Goal: Task Accomplishment & Management: Use online tool/utility

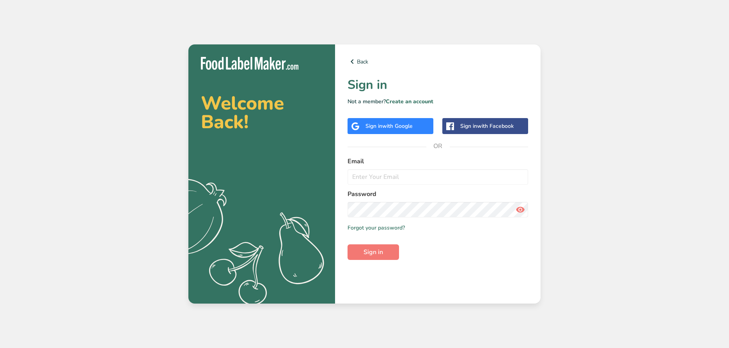
type input "[EMAIL_ADDRESS][DOMAIN_NAME]"
click at [379, 250] on span "Sign in" at bounding box center [372, 252] width 19 height 9
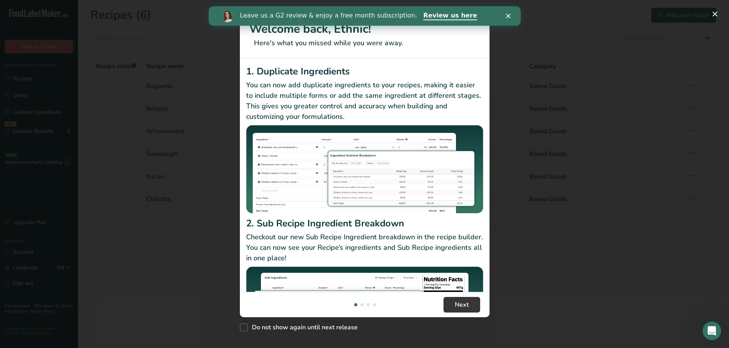
click at [509, 14] on div "Close" at bounding box center [509, 15] width 8 height 5
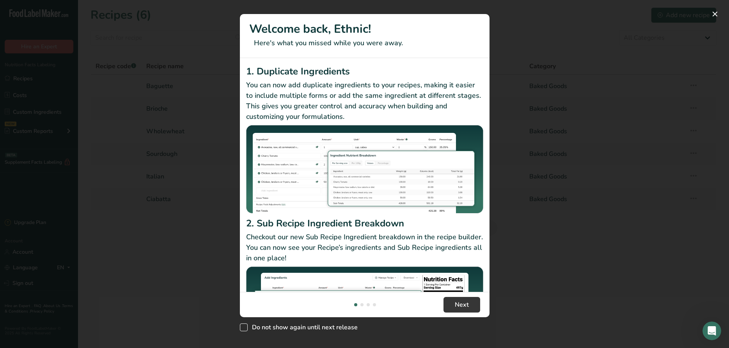
click at [242, 328] on span "New Features" at bounding box center [244, 328] width 8 height 8
click at [242, 328] on input "Do not show again until next release" at bounding box center [242, 327] width 5 height 5
checkbox input "true"
click at [463, 310] on button "Next" at bounding box center [461, 305] width 37 height 16
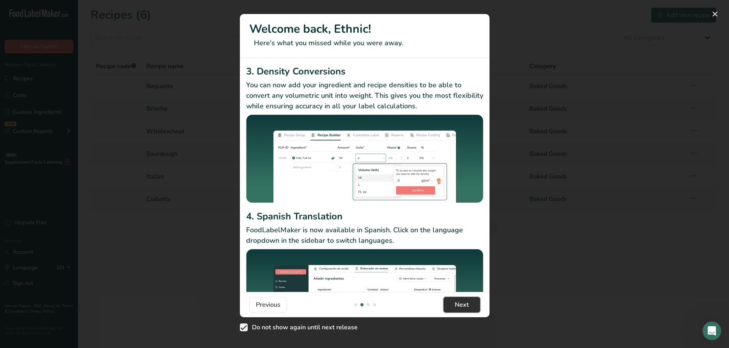
click at [463, 310] on button "Next" at bounding box center [461, 305] width 37 height 16
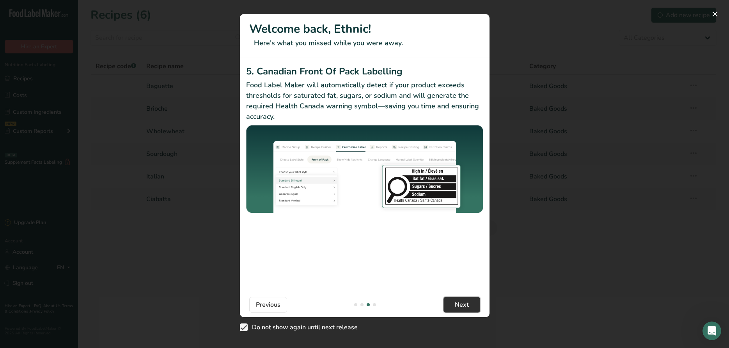
click at [463, 310] on button "Next" at bounding box center [461, 305] width 37 height 16
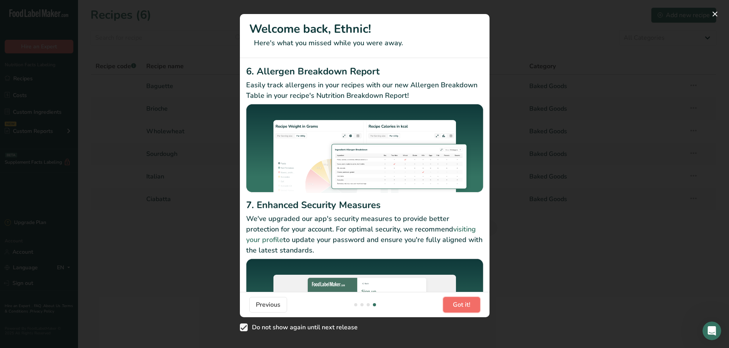
click at [463, 310] on button "Got it!" at bounding box center [461, 305] width 37 height 16
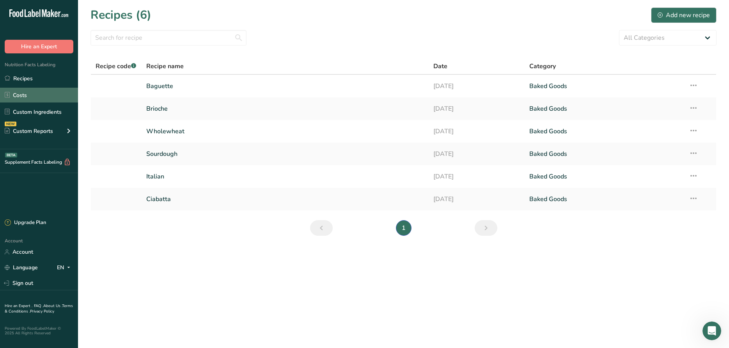
click at [22, 94] on link "Costs" at bounding box center [39, 95] width 78 height 15
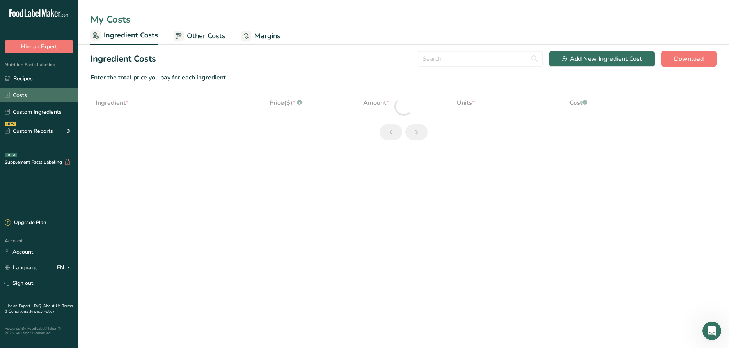
select select "1"
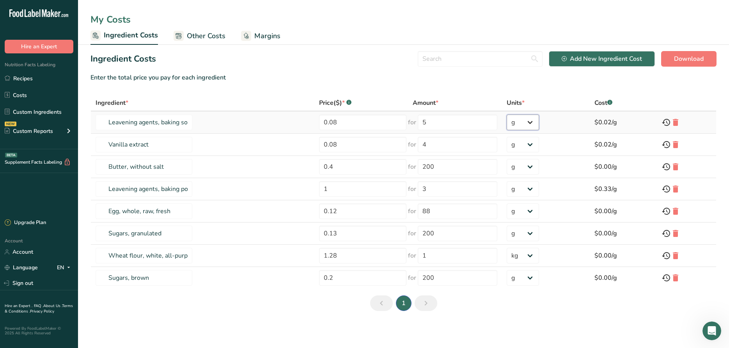
click at [507, 115] on select "g kg mg mcg lb oz" at bounding box center [523, 123] width 32 height 16
click at [534, 123] on select "g kg mg mcg lb oz" at bounding box center [523, 123] width 32 height 16
drag, startPoint x: 342, startPoint y: 145, endPoint x: 255, endPoint y: 135, distance: 87.5
click at [319, 136] on input "0.08" at bounding box center [362, 144] width 87 height 16
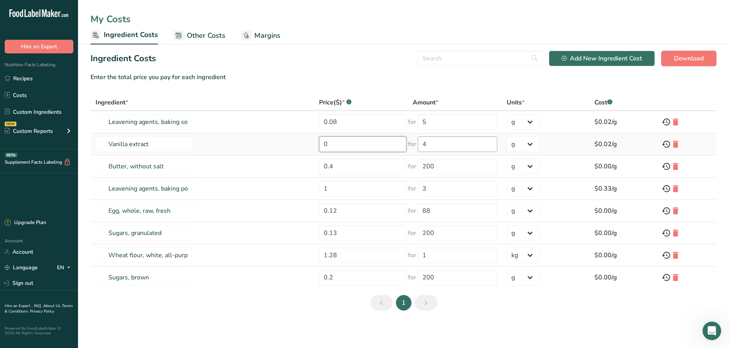
type input "0"
drag, startPoint x: 458, startPoint y: 148, endPoint x: 419, endPoint y: 145, distance: 39.1
click at [419, 145] on input "4" at bounding box center [457, 144] width 79 height 16
type input "0"
drag, startPoint x: 346, startPoint y: 167, endPoint x: 308, endPoint y: 166, distance: 38.6
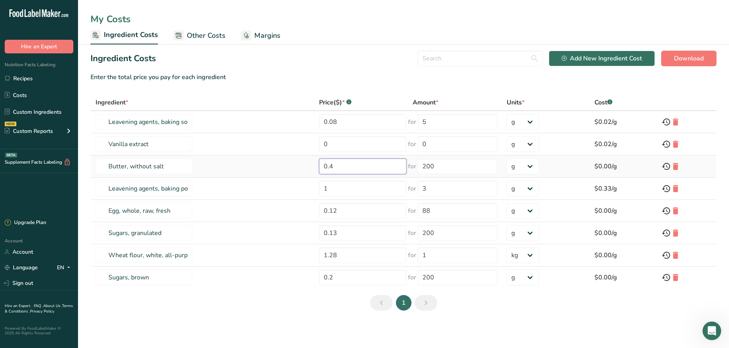
click at [319, 166] on input "0.4" at bounding box center [362, 167] width 87 height 16
type input "35"
click at [473, 170] on input "200" at bounding box center [457, 167] width 79 height 16
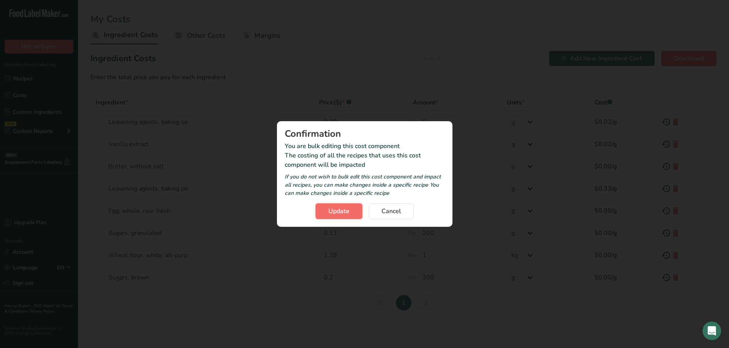
click at [343, 211] on span "Update" at bounding box center [338, 211] width 21 height 9
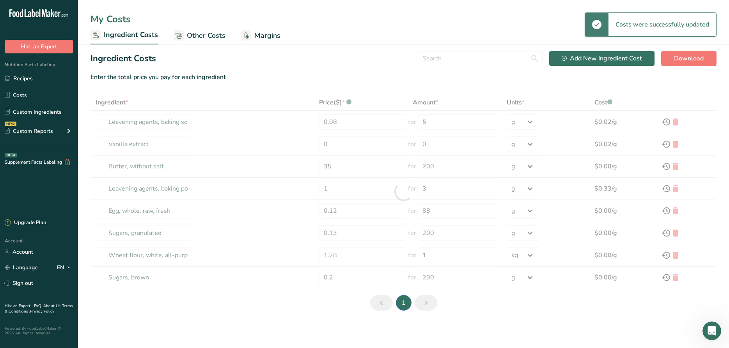
type input "0.08"
type input "4"
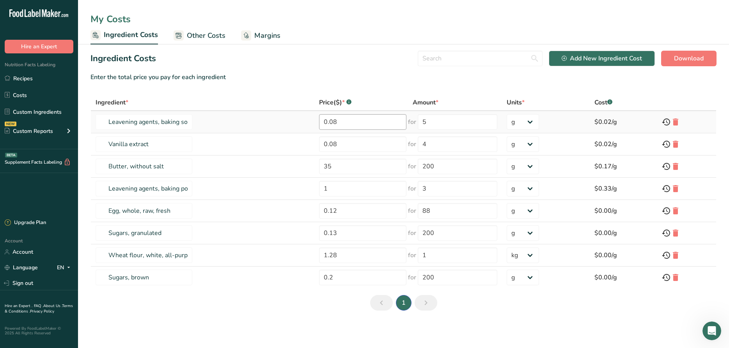
scroll to position [0, 0]
click at [364, 146] on input "0.08" at bounding box center [362, 145] width 87 height 16
drag, startPoint x: 364, startPoint y: 146, endPoint x: 296, endPoint y: 144, distance: 68.3
click at [319, 143] on input "0.08" at bounding box center [362, 145] width 87 height 16
type input "0"
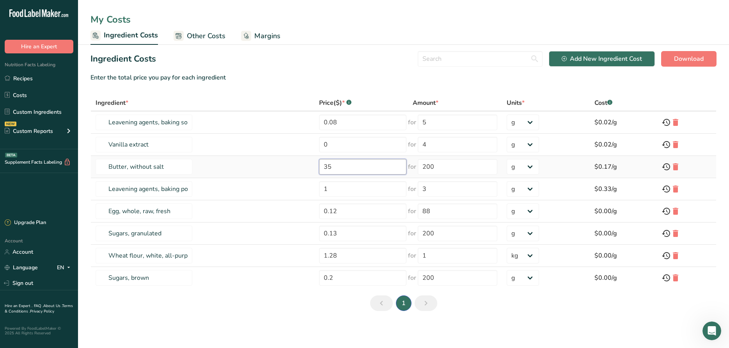
click at [349, 164] on input "35" at bounding box center [362, 167] width 87 height 16
drag, startPoint x: 434, startPoint y: 145, endPoint x: 415, endPoint y: 144, distance: 19.1
click at [418, 144] on input "4" at bounding box center [457, 145] width 79 height 16
click at [354, 167] on input "35" at bounding box center [362, 167] width 87 height 16
drag, startPoint x: 356, startPoint y: 214, endPoint x: 320, endPoint y: 210, distance: 36.5
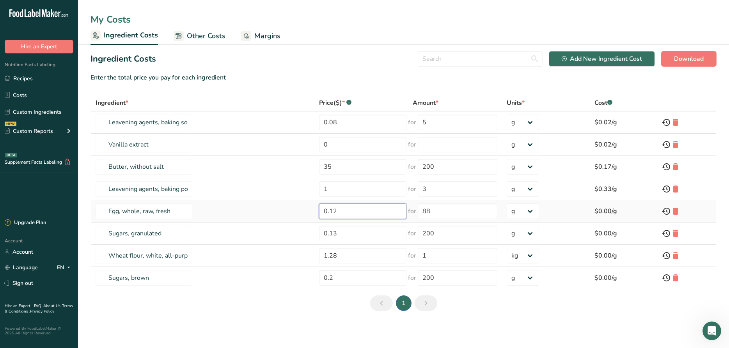
click at [320, 210] on input "0.12" at bounding box center [362, 212] width 87 height 16
type input "0"
drag, startPoint x: 442, startPoint y: 211, endPoint x: 421, endPoint y: 213, distance: 20.8
click at [422, 213] on input "88" at bounding box center [457, 212] width 79 height 16
type input "0"
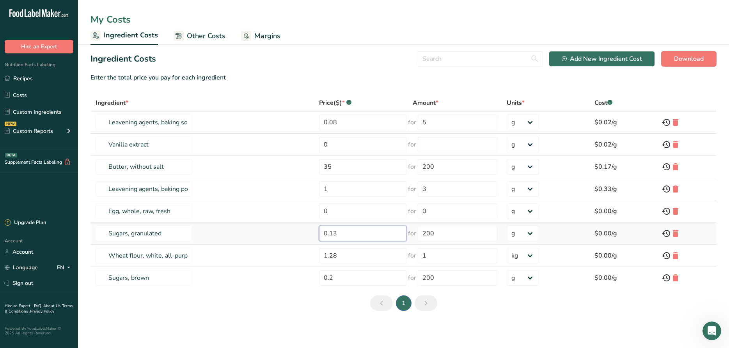
click at [344, 233] on input "0.13" at bounding box center [362, 234] width 87 height 16
drag, startPoint x: 361, startPoint y: 234, endPoint x: 259, endPoint y: 218, distance: 102.6
click at [319, 226] on input "0.13" at bounding box center [362, 234] width 87 height 16
type input "39.18"
click at [497, 230] on input "200" at bounding box center [457, 234] width 79 height 16
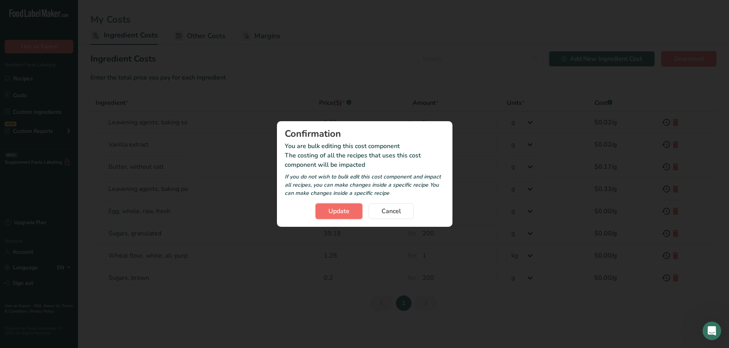
click at [343, 209] on span "Update" at bounding box center [338, 211] width 21 height 9
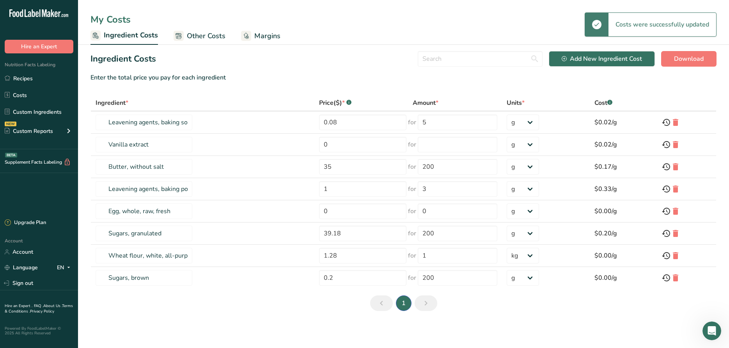
type input "0.08"
type input "4"
type input "0.12"
type input "88"
drag, startPoint x: 449, startPoint y: 233, endPoint x: 405, endPoint y: 230, distance: 43.8
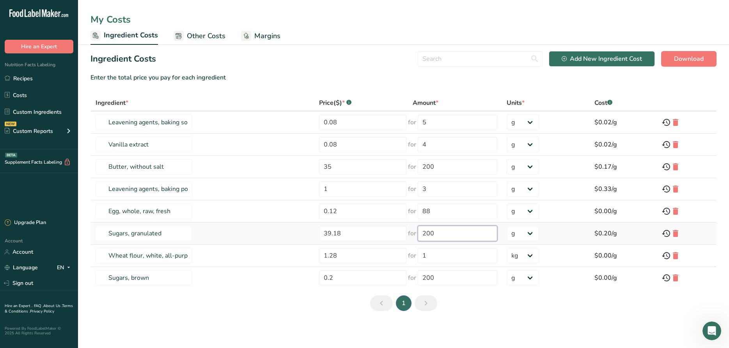
click at [418, 230] on input "200" at bounding box center [457, 234] width 79 height 16
type input "2"
click at [507, 226] on select "g kg mg mcg lb oz" at bounding box center [523, 234] width 32 height 16
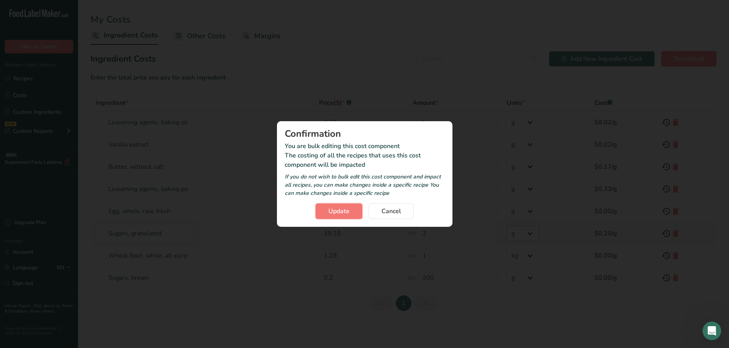
click at [323, 208] on button "Update" at bounding box center [338, 212] width 47 height 16
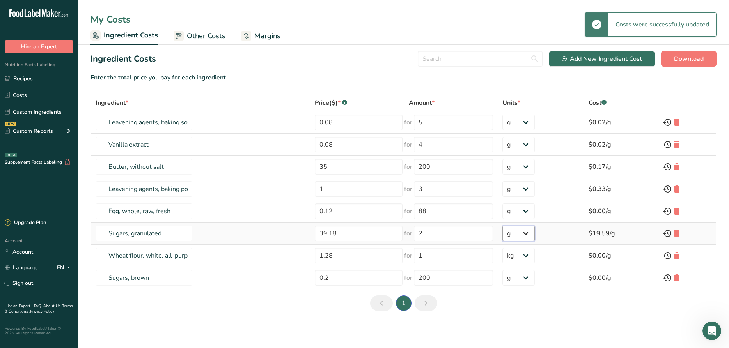
click at [502, 226] on select "g kg mg mcg lb oz" at bounding box center [518, 234] width 32 height 16
select select "12"
click option "lb" at bounding box center [0, 0] width 0 height 0
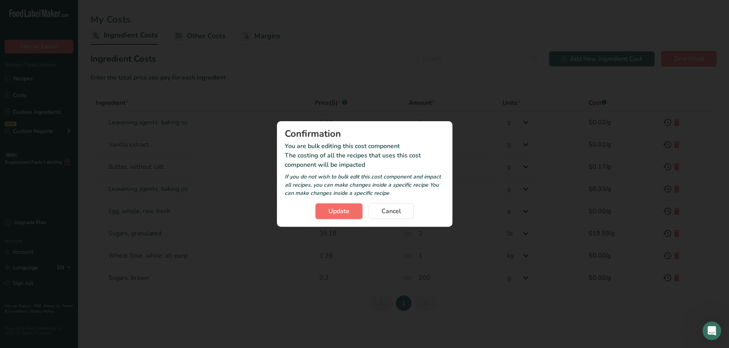
click at [323, 211] on button "Update" at bounding box center [338, 212] width 47 height 16
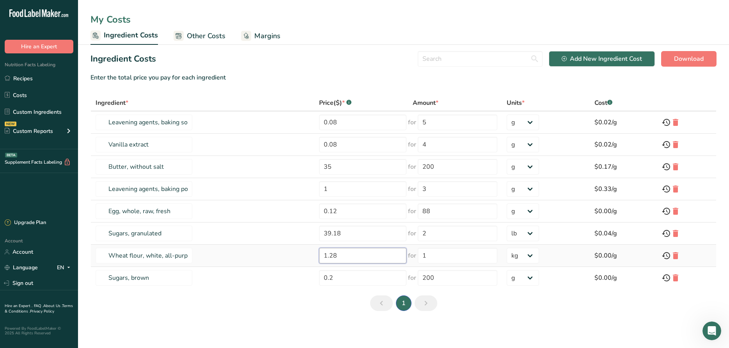
drag, startPoint x: 375, startPoint y: 257, endPoint x: 310, endPoint y: 256, distance: 64.7
click at [319, 257] on input "1.28" at bounding box center [362, 256] width 87 height 16
type input "23"
click at [452, 259] on input "1" at bounding box center [457, 256] width 79 height 16
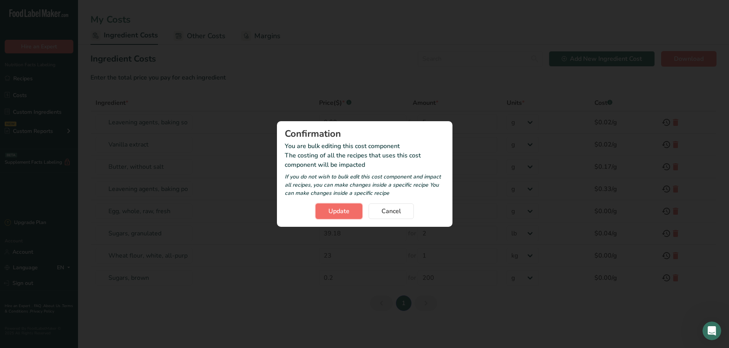
click at [340, 211] on span "Update" at bounding box center [338, 211] width 21 height 9
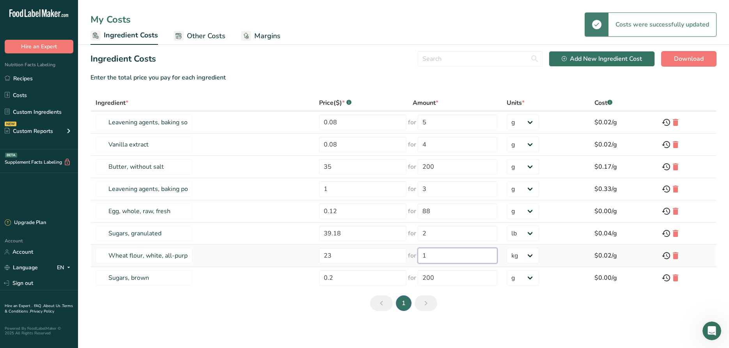
drag, startPoint x: 436, startPoint y: 257, endPoint x: 399, endPoint y: 252, distance: 37.4
click at [418, 252] on input "1" at bounding box center [457, 256] width 79 height 16
type input "50"
click at [507, 248] on select "g kg mg mcg lb oz" at bounding box center [523, 256] width 32 height 16
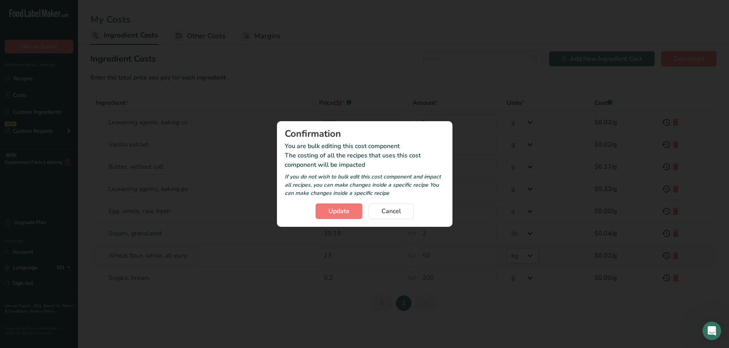
select select "12"
click option "lb" at bounding box center [0, 0] width 0 height 0
click at [339, 215] on span "Update" at bounding box center [338, 211] width 21 height 9
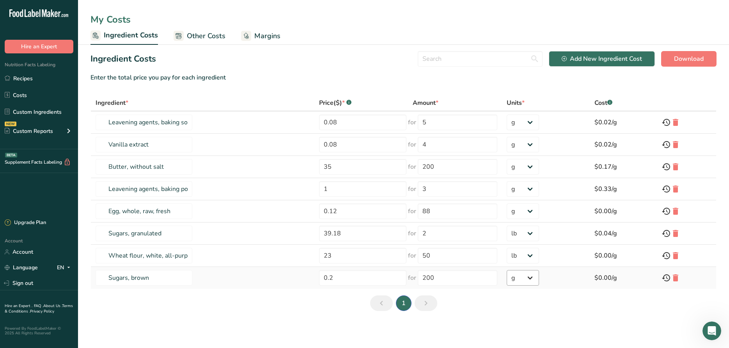
scroll to position [0, 0]
drag, startPoint x: 353, startPoint y: 144, endPoint x: 313, endPoint y: 144, distance: 39.8
click at [319, 145] on input "0.08" at bounding box center [362, 144] width 87 height 16
type input "0"
click at [303, 149] on td "Vanilla extract" at bounding box center [202, 144] width 223 height 22
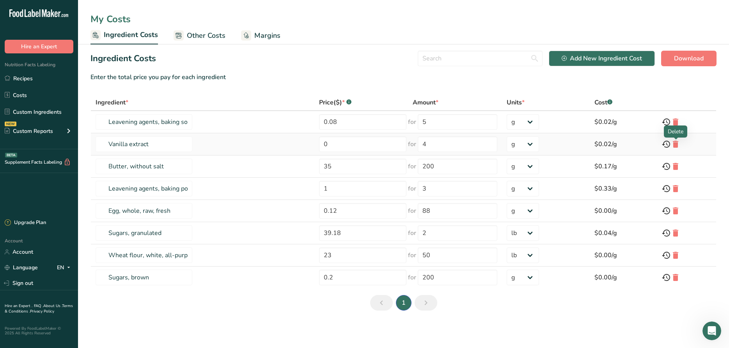
click at [675, 145] on icon at bounding box center [675, 144] width 9 height 14
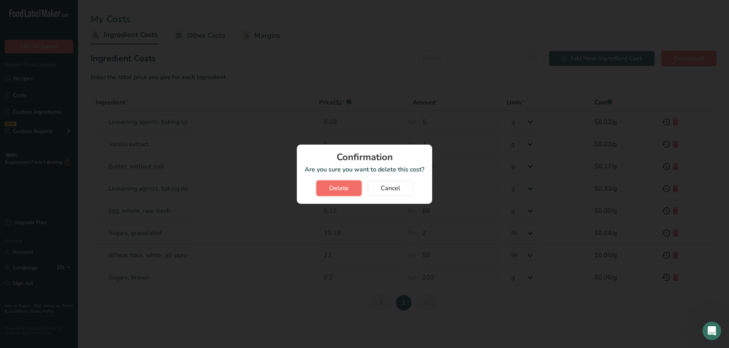
click at [347, 188] on span "Delete" at bounding box center [338, 188] width 19 height 9
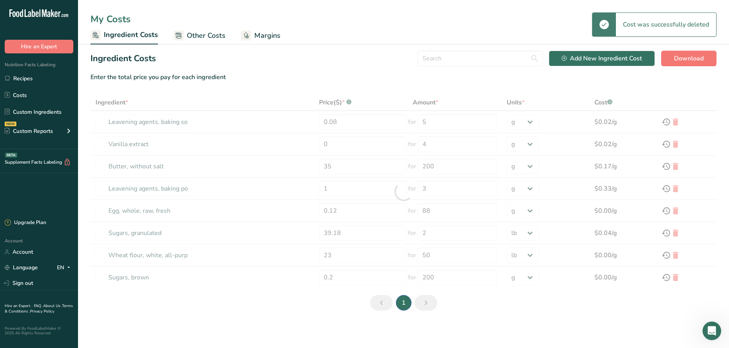
type input "Butter, without salt"
type input "35"
type input "200"
type input "Leavening agents, baking powder, low-sodium"
type input "1"
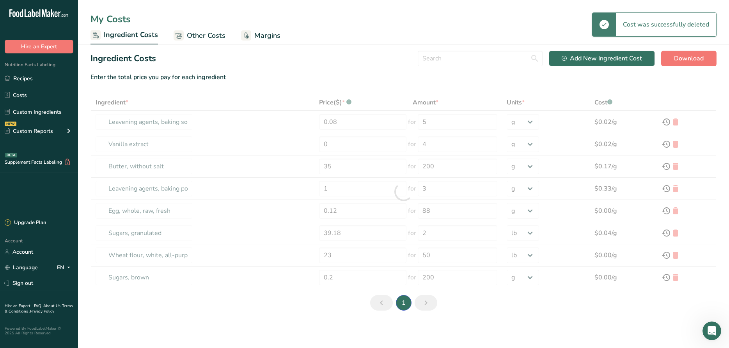
type input "3"
type input "Egg, whole, raw, fresh"
type input "0.12"
type input "88"
type input "Sugars, granulated"
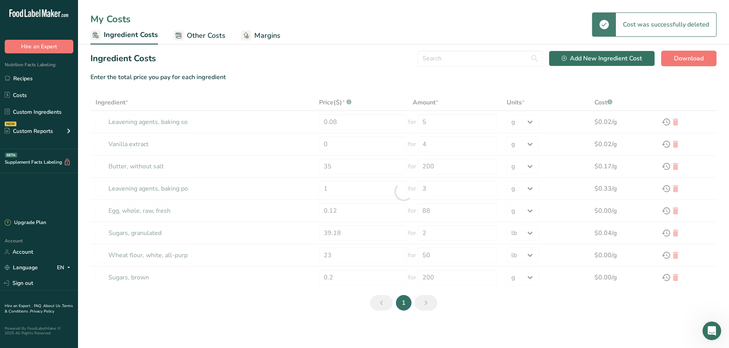
type input "39.18"
type input "2"
select select "12"
type input "Wheat flour, white, all-purpose, self-rising, enriched"
type input "23"
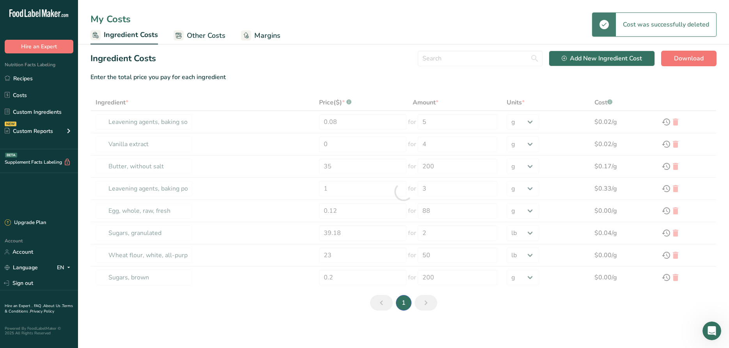
type input "50"
type input "Sugars, brown"
type input "0.2"
type input "200"
select select "-1"
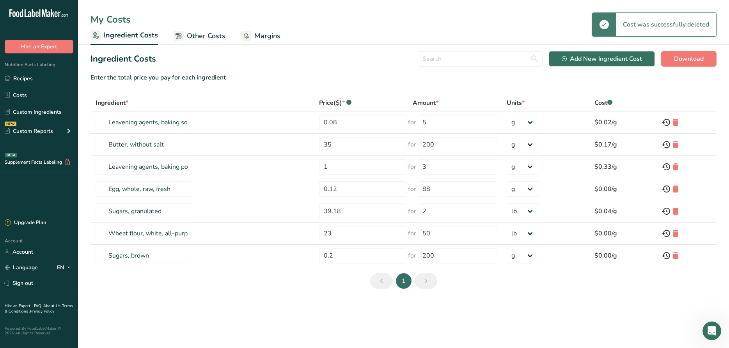
scroll to position [0, 0]
click at [345, 143] on input "35" at bounding box center [362, 145] width 87 height 16
type input "39"
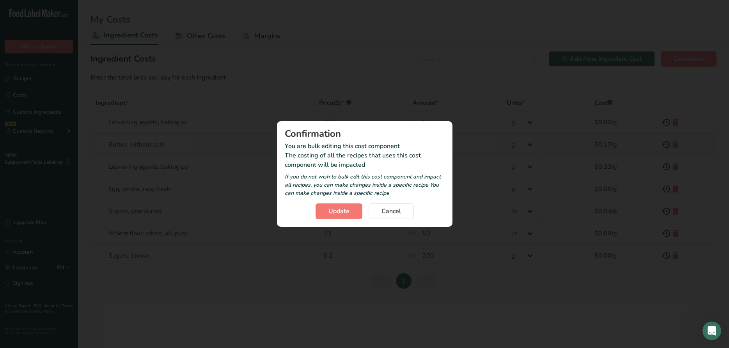
click at [452, 146] on input "200" at bounding box center [457, 145] width 79 height 16
click at [328, 218] on button "Update" at bounding box center [338, 212] width 47 height 16
click at [334, 211] on div "Update Cancel" at bounding box center [365, 212] width 160 height 16
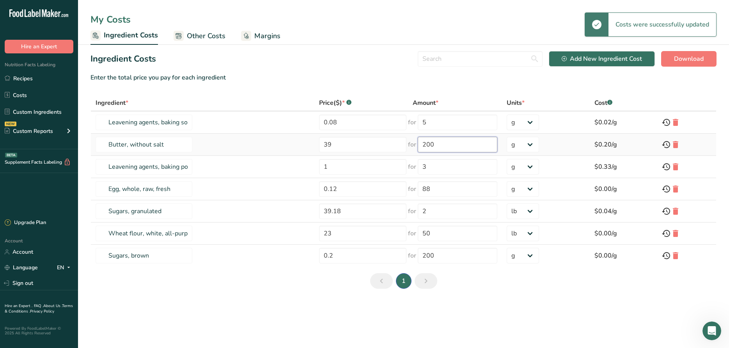
drag, startPoint x: 440, startPoint y: 144, endPoint x: 408, endPoint y: 147, distance: 32.5
click at [418, 147] on input "200" at bounding box center [457, 145] width 79 height 16
type input "35"
click at [507, 137] on select "g kg mg mcg lb oz" at bounding box center [523, 145] width 32 height 16
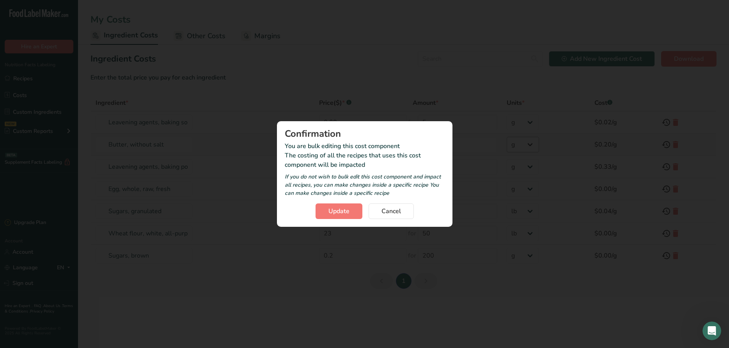
select select "12"
click option "lb" at bounding box center [0, 0] width 0 height 0
click at [339, 212] on span "Update" at bounding box center [338, 211] width 21 height 9
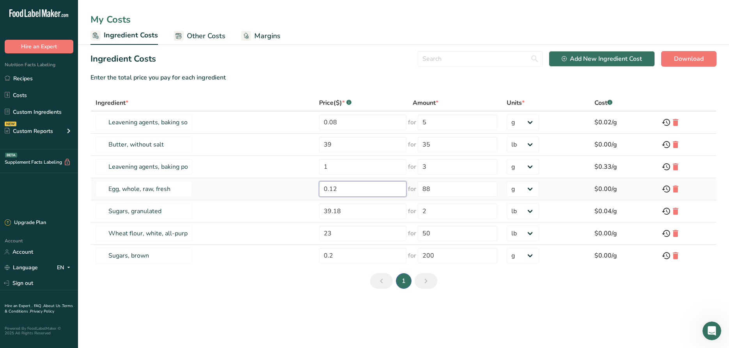
drag, startPoint x: 343, startPoint y: 187, endPoint x: 291, endPoint y: 189, distance: 52.3
click at [319, 189] on input "0.12" at bounding box center [362, 189] width 87 height 16
type input "0"
drag, startPoint x: 440, startPoint y: 193, endPoint x: 406, endPoint y: 191, distance: 34.4
click at [418, 191] on input "88" at bounding box center [457, 189] width 79 height 16
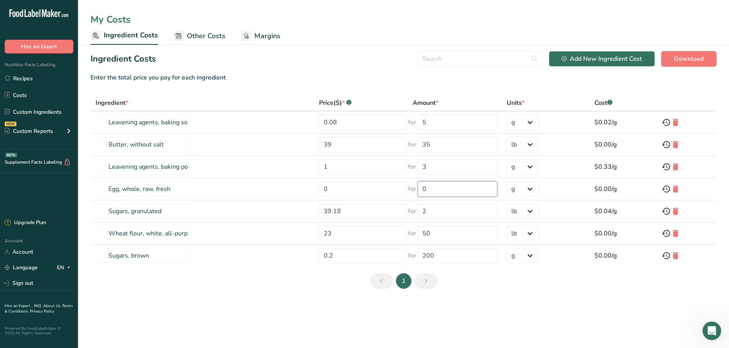
type input "0"
click at [502, 314] on main "My Costs Ingredient Costs Other Costs Margins Ingredient Costs Add New Ingredie…" at bounding box center [364, 174] width 729 height 348
click at [676, 168] on icon at bounding box center [675, 167] width 9 height 14
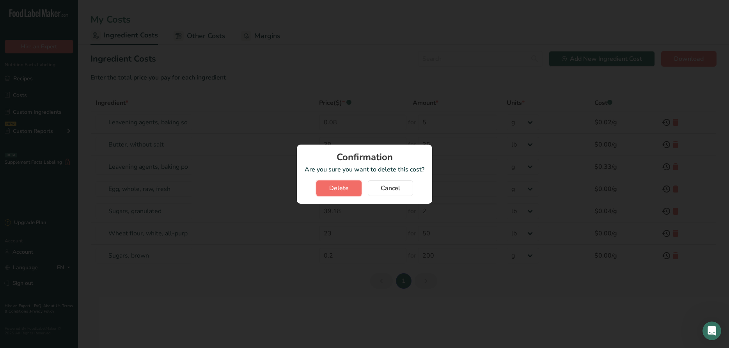
click at [339, 190] on span "Delete" at bounding box center [338, 188] width 19 height 9
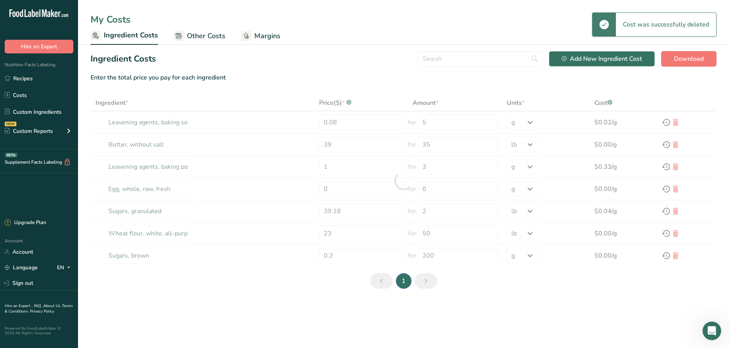
type input "Egg, whole, raw, fresh"
type input "0.12"
type input "88"
type input "Sugars, granulated"
type input "39.18"
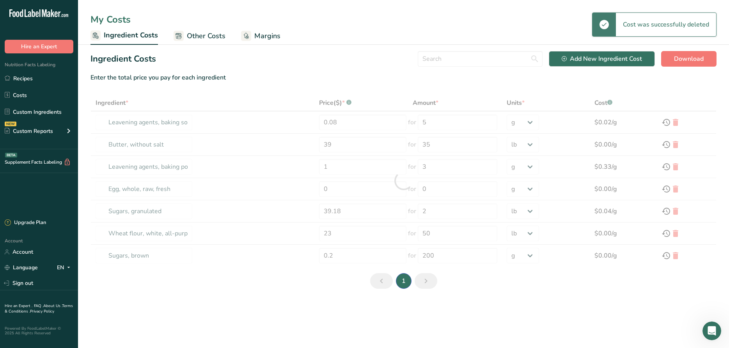
type input "2"
select select "12"
type input "Wheat flour, white, all-purpose, self-rising, enriched"
type input "23"
type input "50"
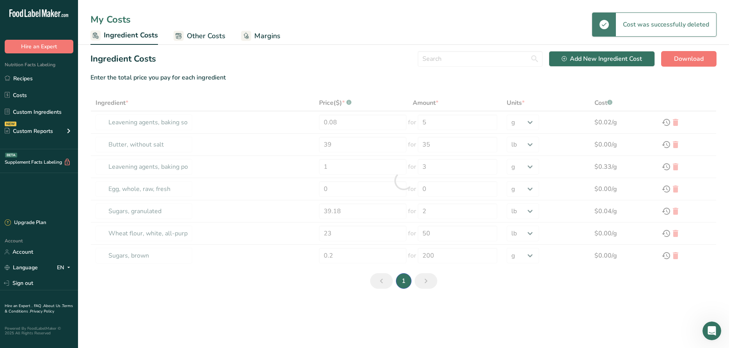
type input "Sugars, brown"
type input "0.2"
type input "200"
select select "-1"
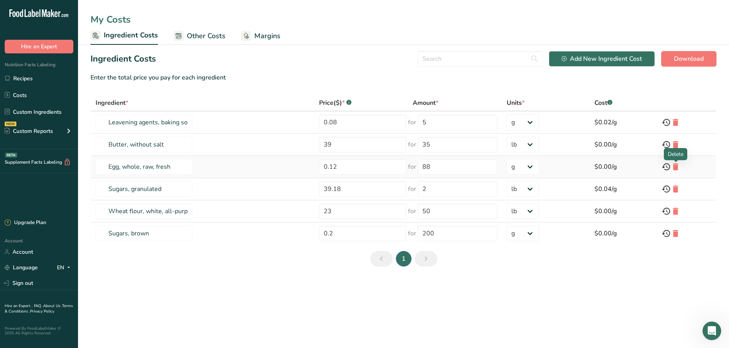
click at [676, 166] on icon at bounding box center [675, 167] width 9 height 14
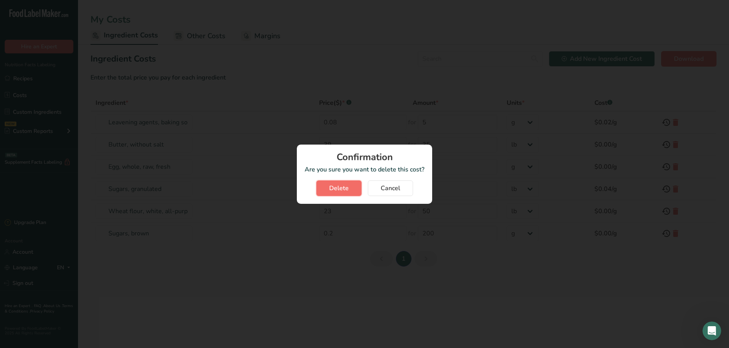
click at [330, 184] on span "Delete" at bounding box center [338, 188] width 19 height 9
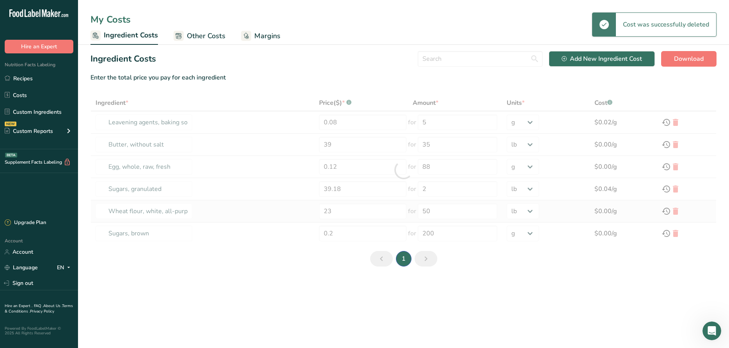
type input "Sugars, granulated"
type input "39.18"
type input "2"
select select "12"
type input "Wheat flour, white, all-purpose, self-rising, enriched"
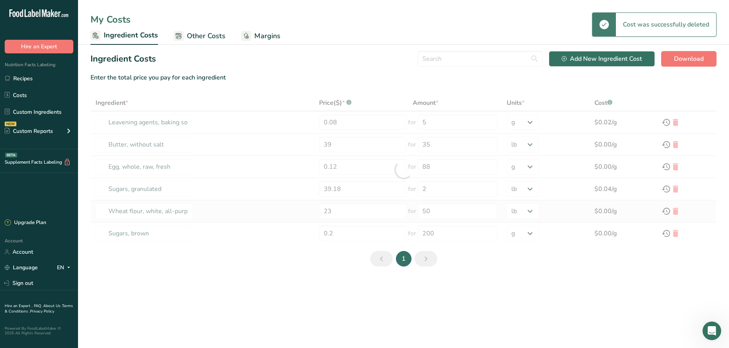
type input "23"
type input "50"
type input "Sugars, brown"
type input "0.2"
type input "200"
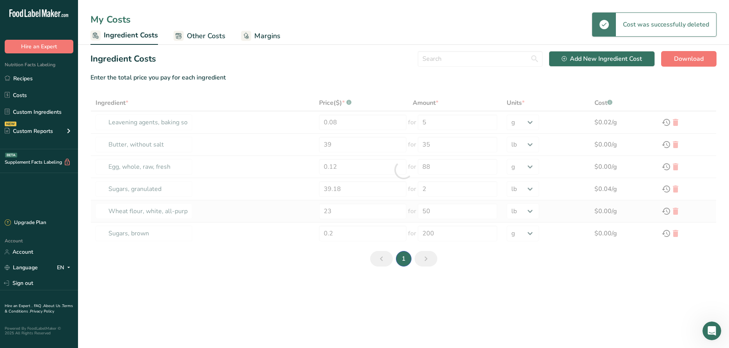
select select "-1"
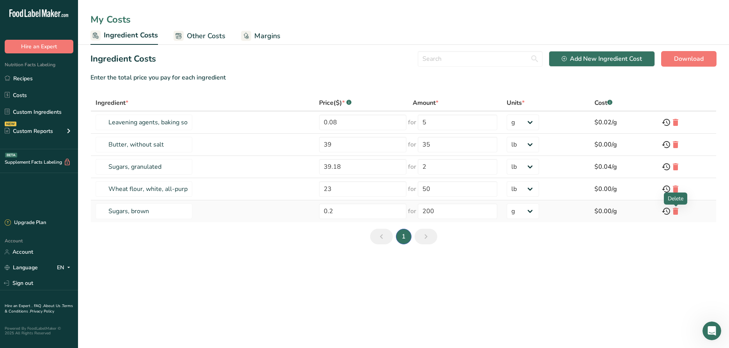
click at [677, 211] on icon at bounding box center [675, 211] width 9 height 14
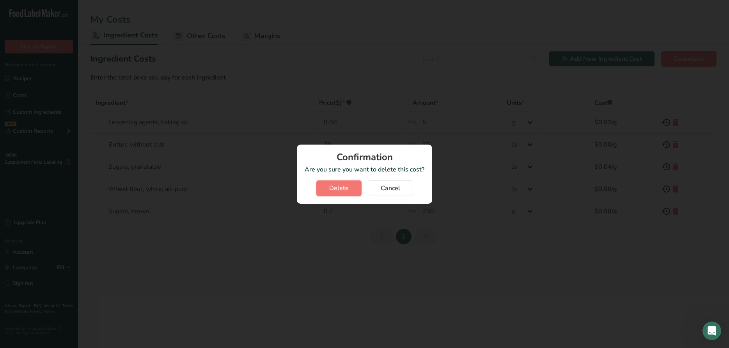
click at [329, 182] on button "Delete" at bounding box center [338, 189] width 45 height 16
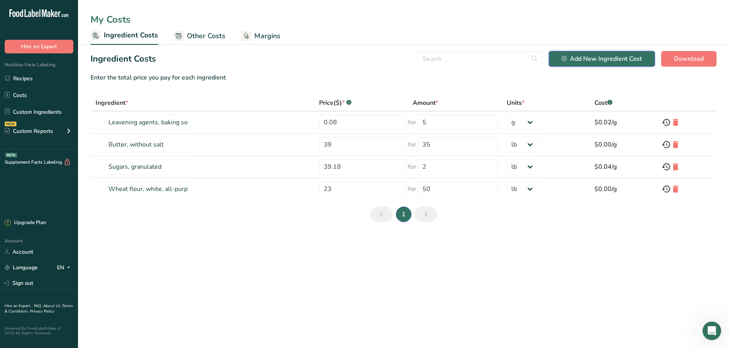
click at [607, 59] on div "Add New Ingredient Cost" at bounding box center [602, 58] width 80 height 9
select select "Add New Ingredient Cost Modal"
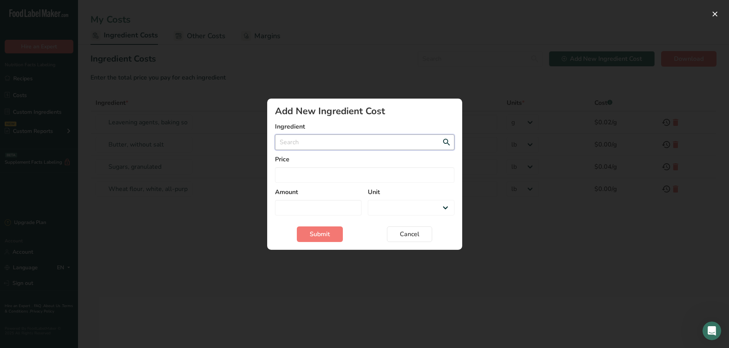
click at [289, 141] on input "Add New Ingredient Cost Modal" at bounding box center [364, 143] width 179 height 16
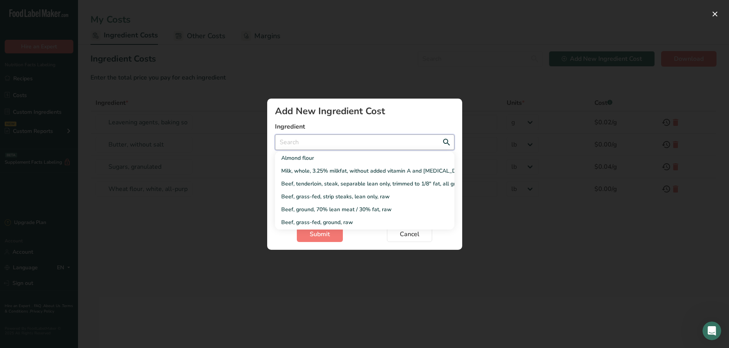
type input "P"
select select "Add New Ingredient Cost Modal"
type input "Po"
select select "Add New Ingredient Cost Modal"
type input "Pot"
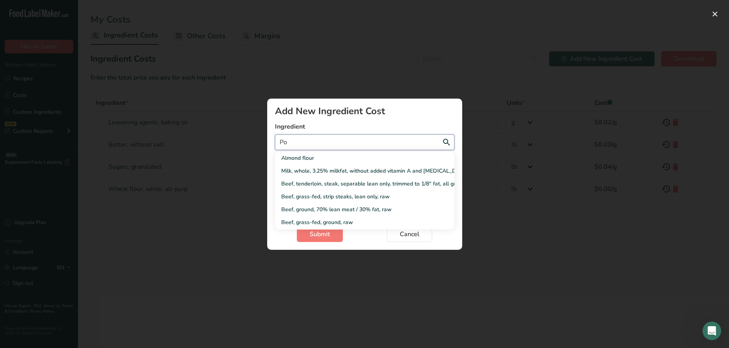
select select "Add New Ingredient Cost Modal"
type input "Pota"
select select "Add New Ingredient Cost Modal"
type input "Potat"
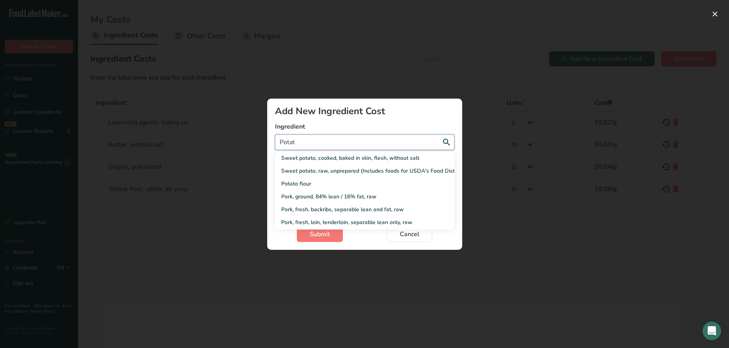
select select "Add New Ingredient Cost Modal"
type input "Potato"
select select "Add New Ingredient Cost Modal"
click at [288, 181] on div "Potato flour" at bounding box center [358, 184] width 154 height 8
type input "Potato flour"
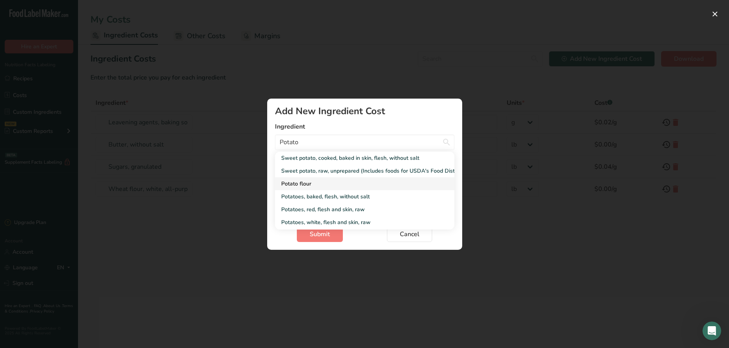
select select "Add New Ingredient Cost Modal"
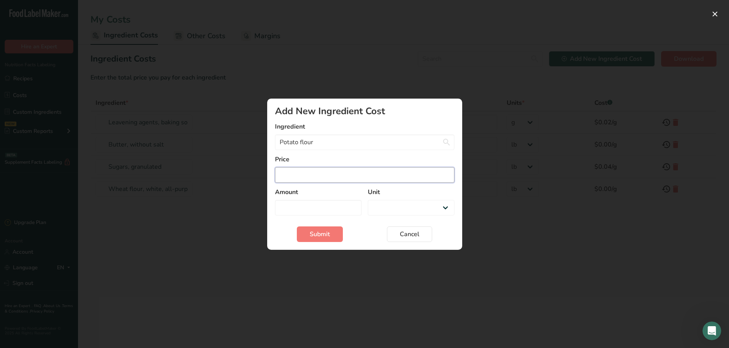
click at [289, 181] on input "Add New Ingredient Cost Modal" at bounding box center [364, 175] width 179 height 16
type input "5"
select select "Add New Ingredient Cost Modal"
type input "50"
select select "Add New Ingredient Cost Modal"
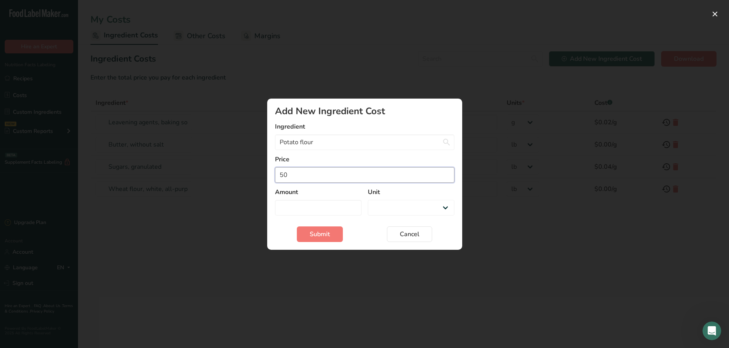
type input "5"
select select "Add New Ingredient Cost Modal"
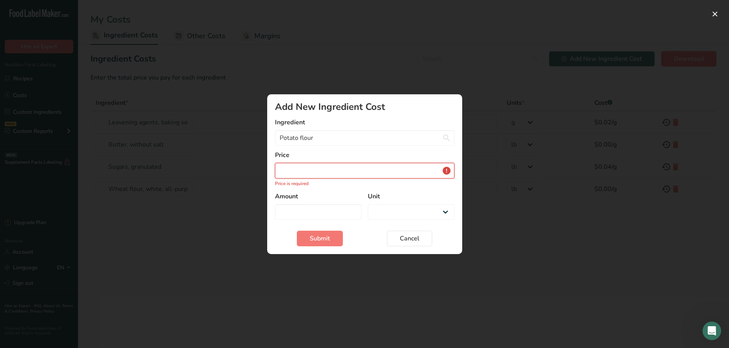
type input "8"
select select "Add New Ingredient Cost Modal"
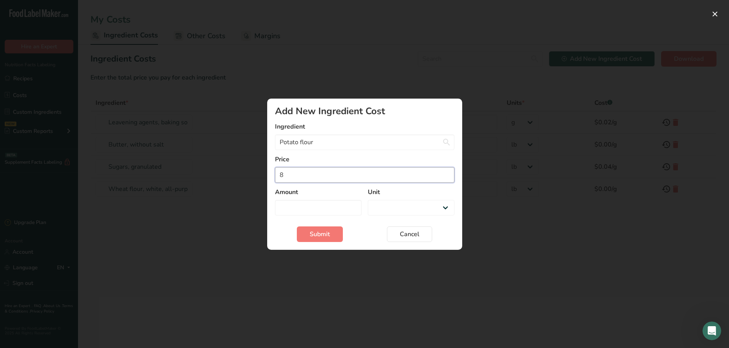
type input "81"
select select "Add New Ingredient Cost Modal"
type input "81"
click at [295, 209] on input "Add New Ingredient Cost Modal" at bounding box center [318, 208] width 87 height 16
type input "2"
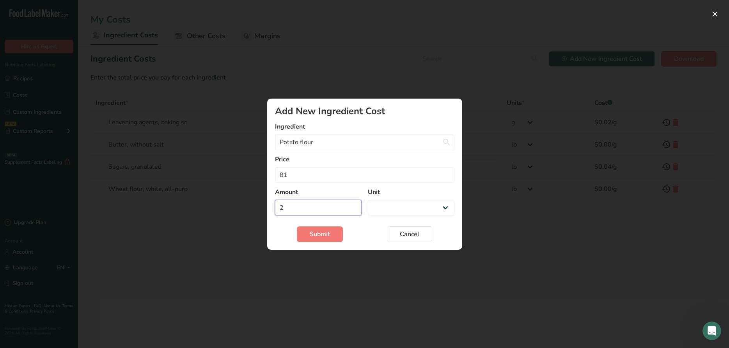
select select "Add New Ingredient Cost Modal"
type input "2"
click at [368, 200] on select "g kg mg mcg lb oz" at bounding box center [411, 208] width 87 height 16
select select "12"
click option "lb" at bounding box center [0, 0] width 0 height 0
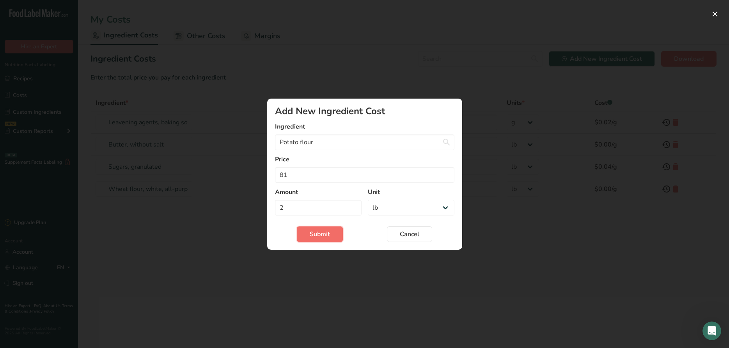
click at [333, 238] on button "Submit" at bounding box center [320, 235] width 46 height 16
select select "Add New Ingredient Cost Modal"
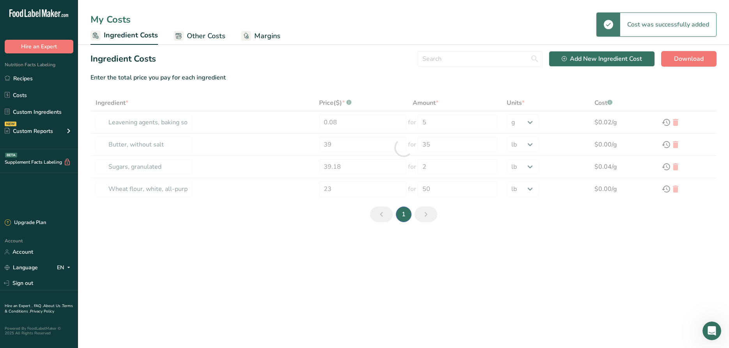
select select "12"
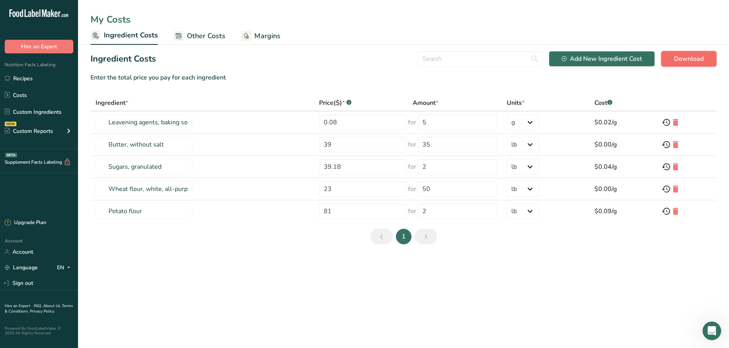
click at [678, 58] on span "Download" at bounding box center [689, 58] width 30 height 9
click at [209, 34] on span "Other Costs" at bounding box center [206, 36] width 39 height 11
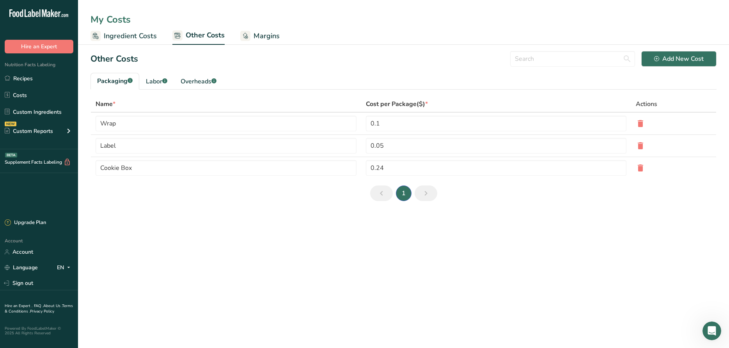
click at [402, 194] on li "1" at bounding box center [403, 194] width 19 height 16
click at [427, 195] on icon "Next page" at bounding box center [425, 193] width 9 height 14
click at [385, 123] on input "0.1" at bounding box center [496, 124] width 261 height 16
type input "0.5"
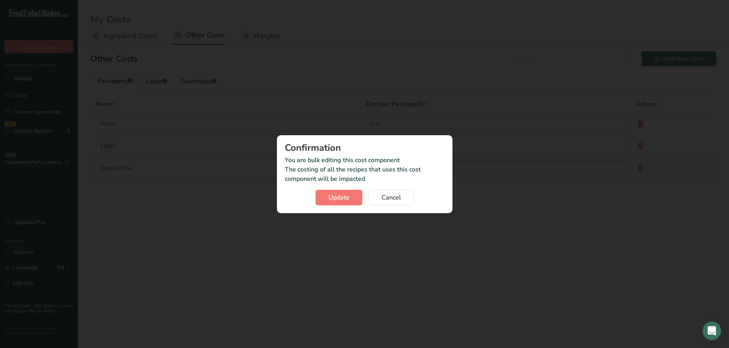
click at [392, 168] on input "0.24" at bounding box center [496, 168] width 261 height 16
click at [354, 196] on button "Update" at bounding box center [338, 198] width 47 height 16
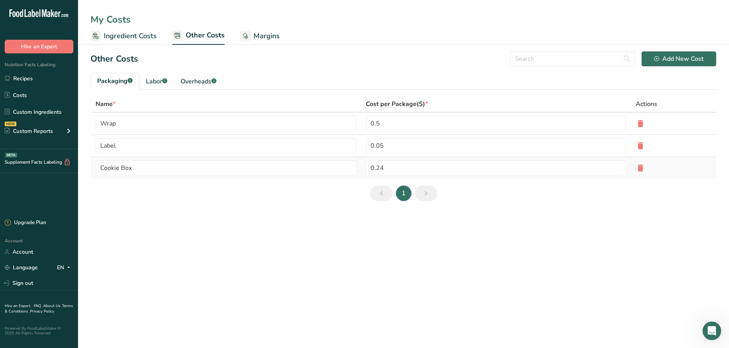
click at [640, 167] on icon at bounding box center [640, 168] width 9 height 14
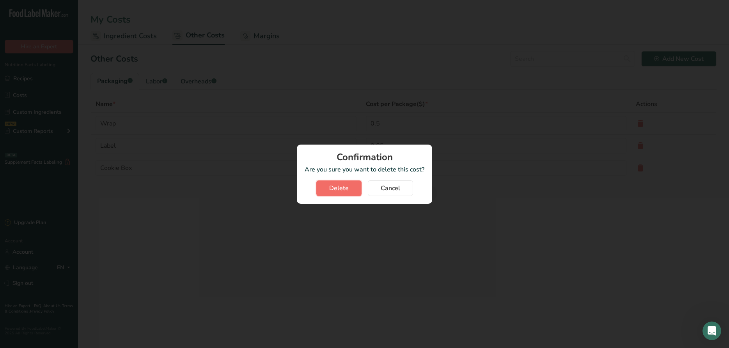
click at [355, 189] on button "Delete" at bounding box center [338, 189] width 45 height 16
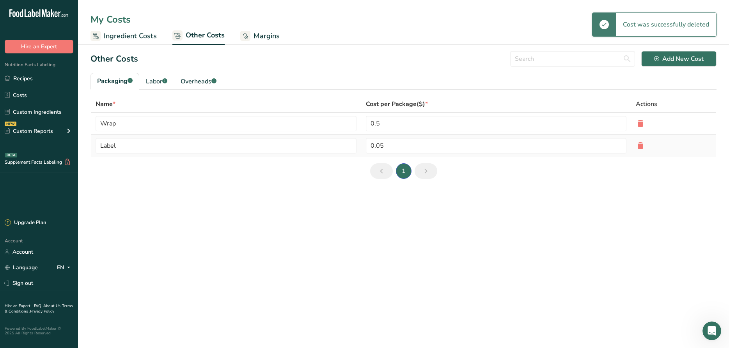
click at [643, 148] on icon at bounding box center [640, 146] width 9 height 14
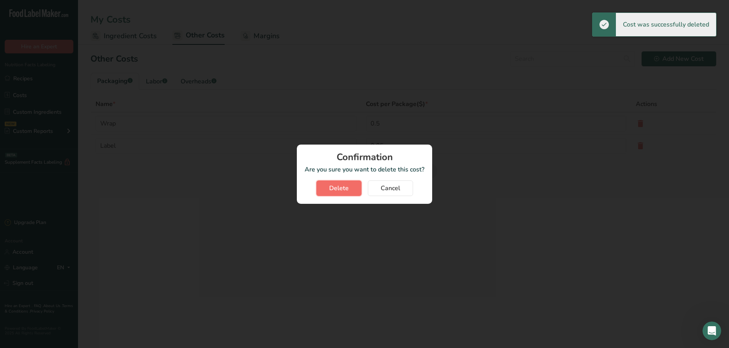
click at [350, 185] on button "Delete" at bounding box center [338, 189] width 45 height 16
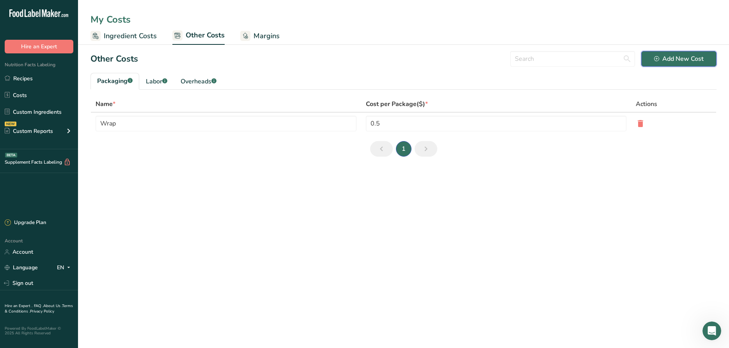
click at [696, 59] on div "Add New Cost" at bounding box center [679, 58] width 50 height 9
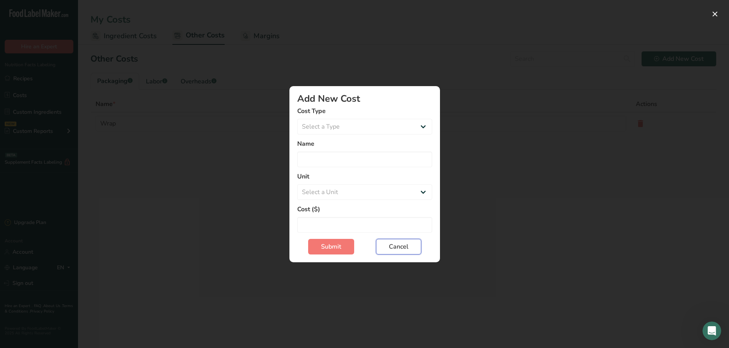
click at [391, 249] on span "Cancel" at bounding box center [398, 246] width 19 height 9
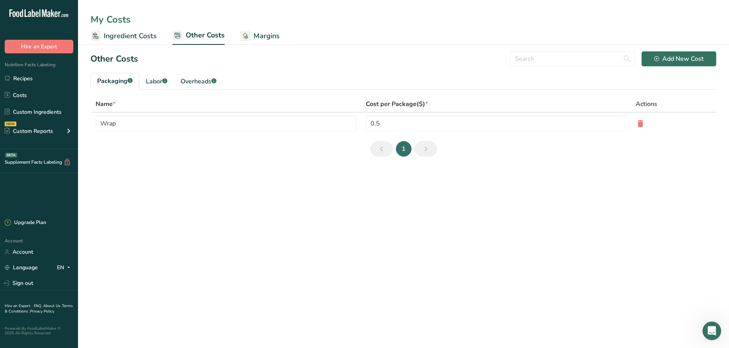
click at [263, 35] on span "Margins" at bounding box center [266, 36] width 26 height 11
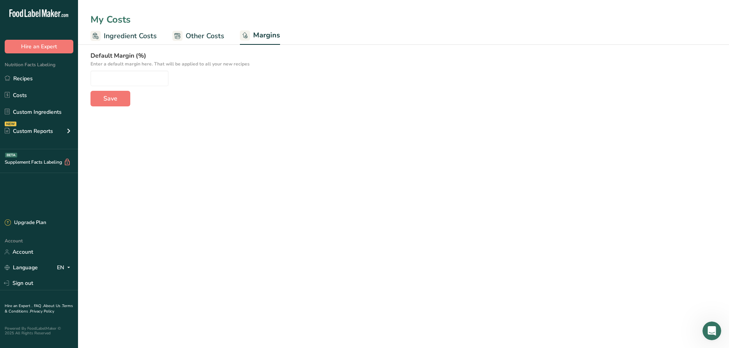
click at [194, 31] on span "Other Costs" at bounding box center [205, 36] width 39 height 11
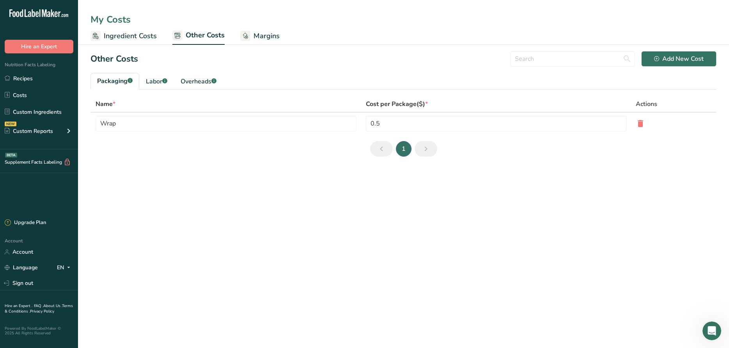
click at [136, 32] on span "Ingredient Costs" at bounding box center [130, 36] width 53 height 11
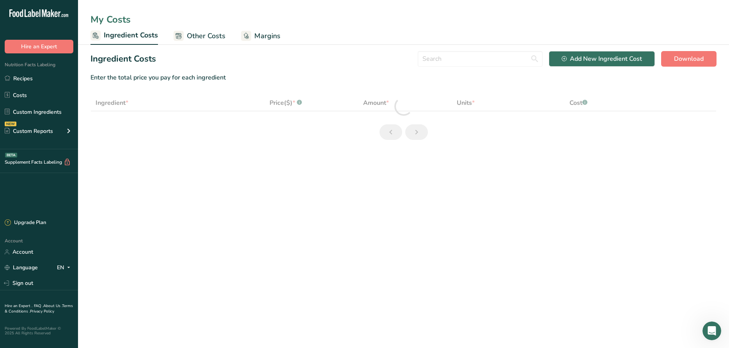
select select "12"
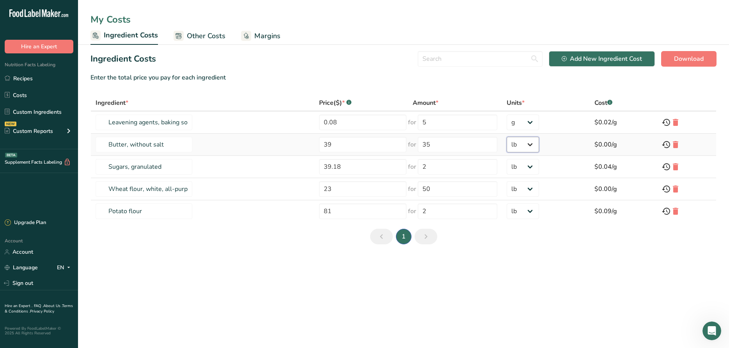
click at [507, 137] on select "g kg mg mcg lb oz" at bounding box center [523, 145] width 32 height 16
click at [526, 150] on select "g kg mg mcg lb oz" at bounding box center [523, 145] width 32 height 16
